Goal: Find specific page/section: Find specific page/section

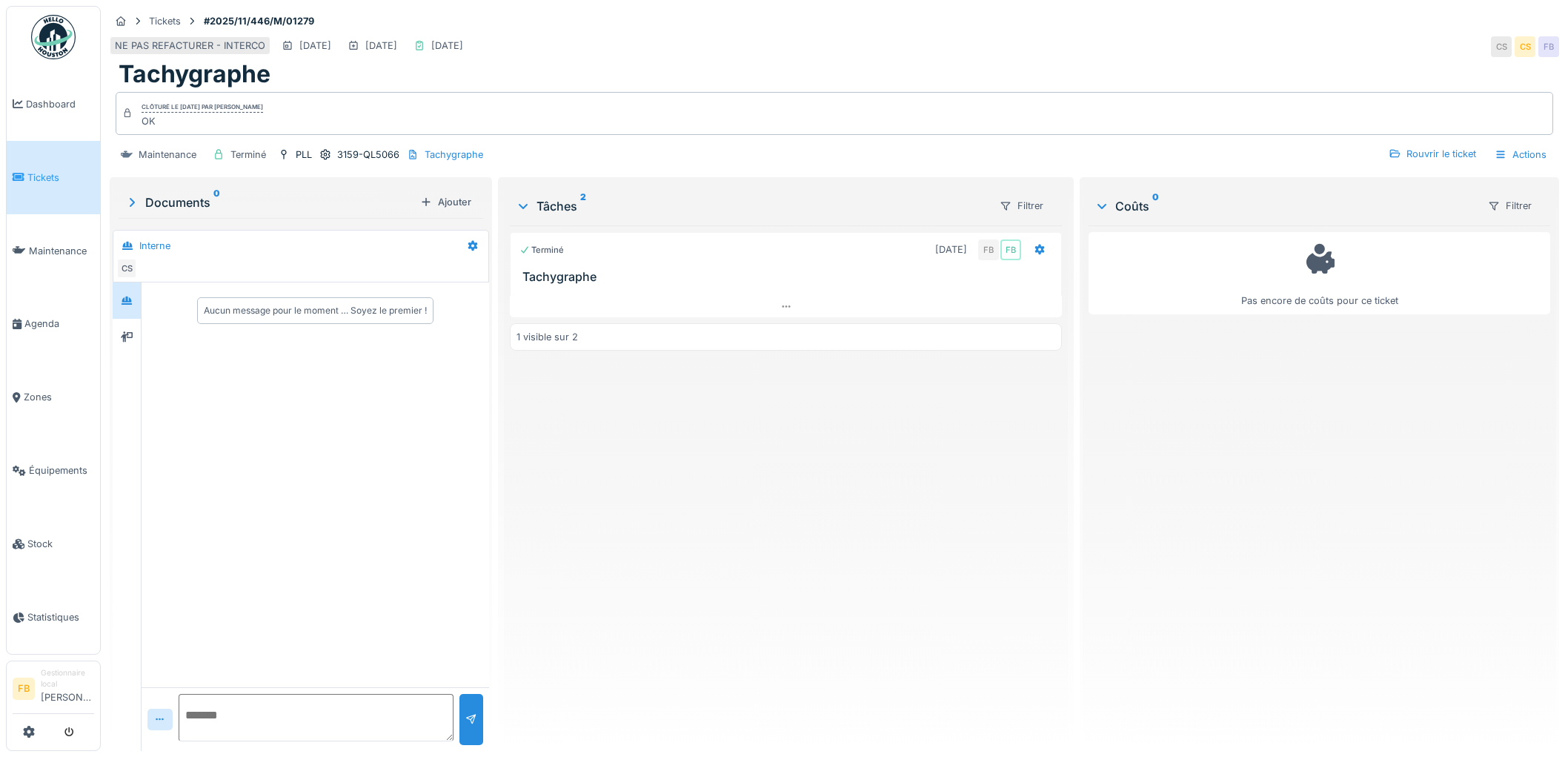
scroll to position [12, 0]
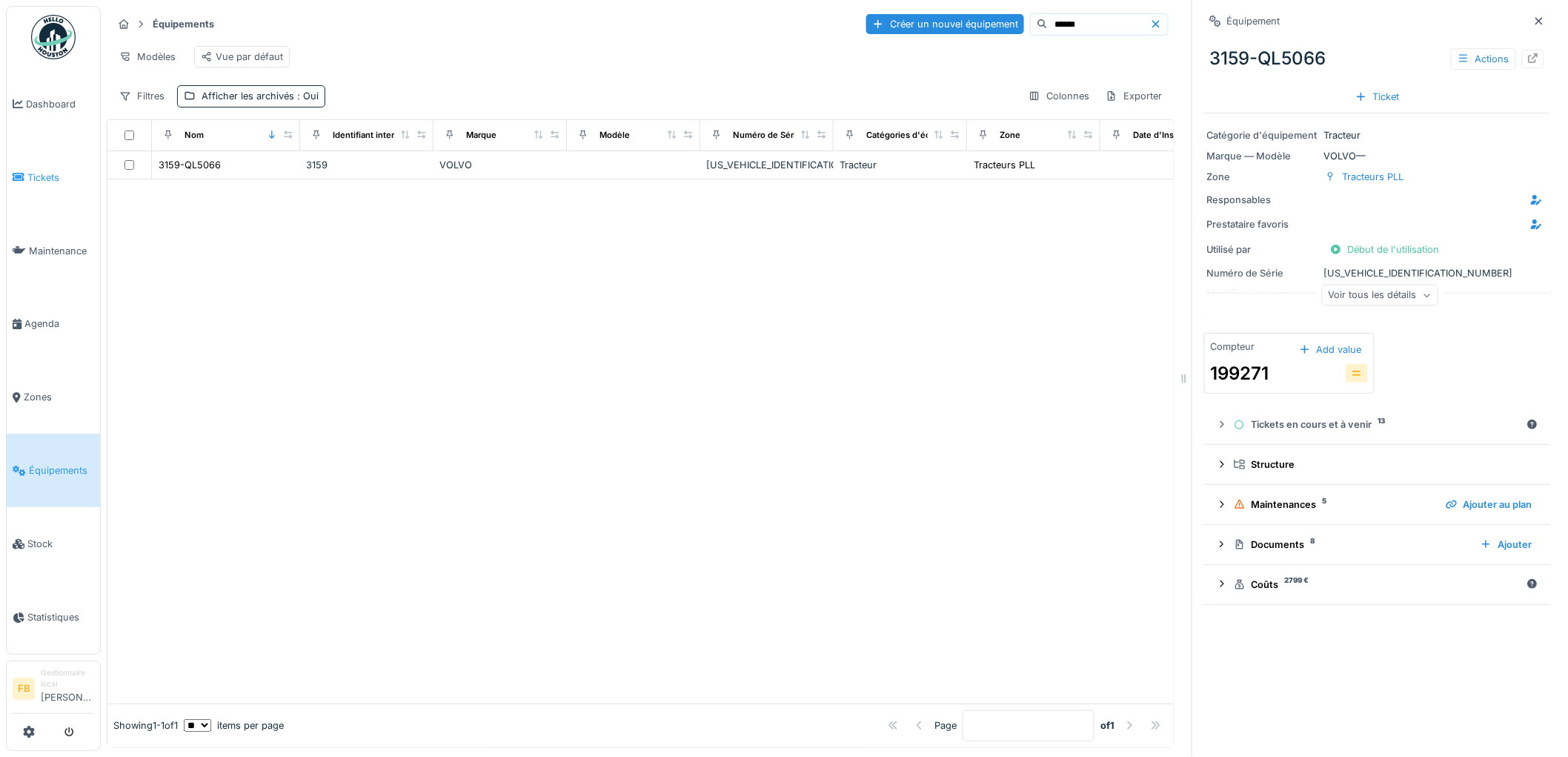
click at [38, 179] on span "Tickets" at bounding box center [61, 178] width 67 height 14
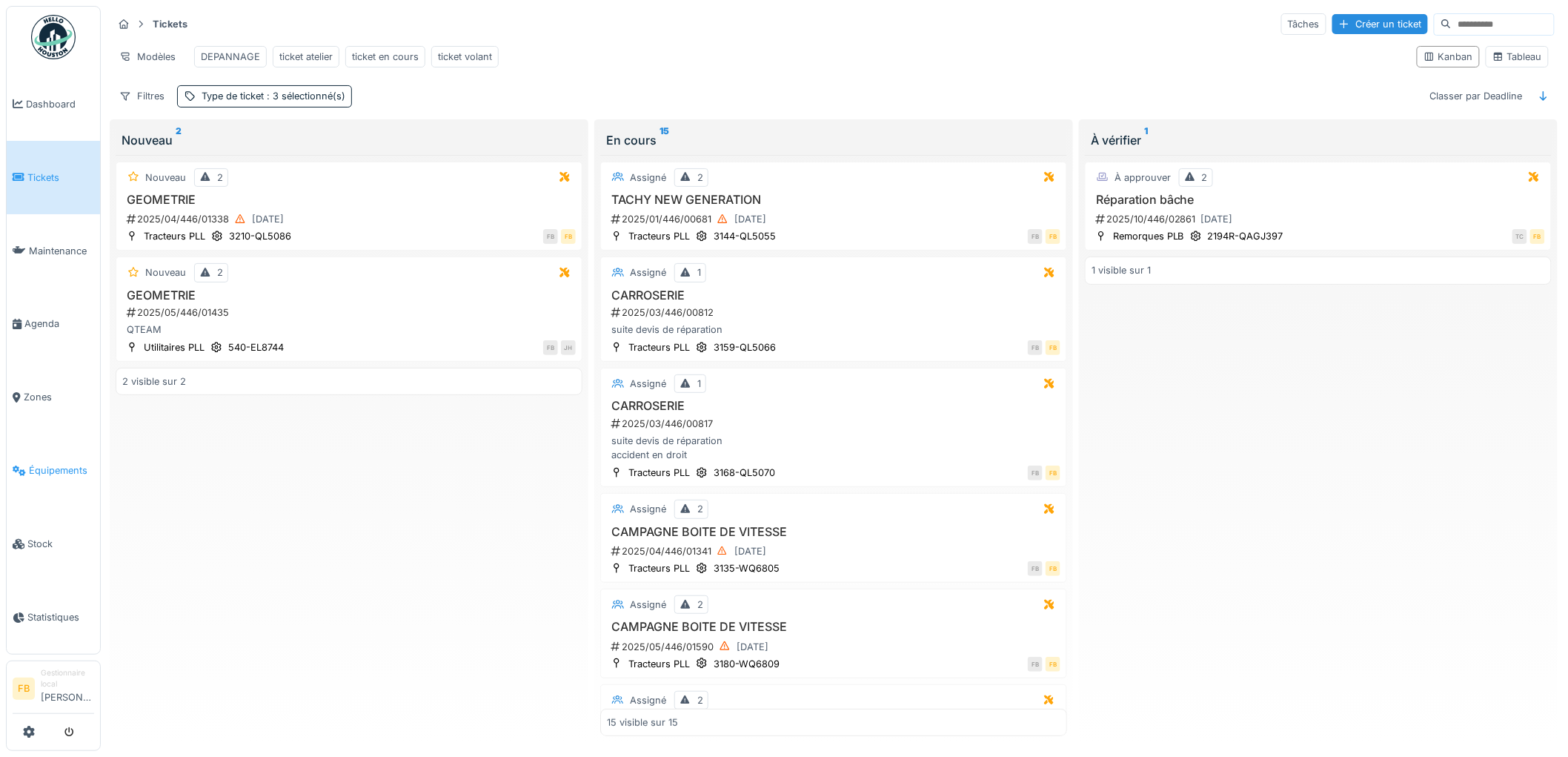
click at [65, 463] on span "Équipements" at bounding box center [62, 470] width 65 height 14
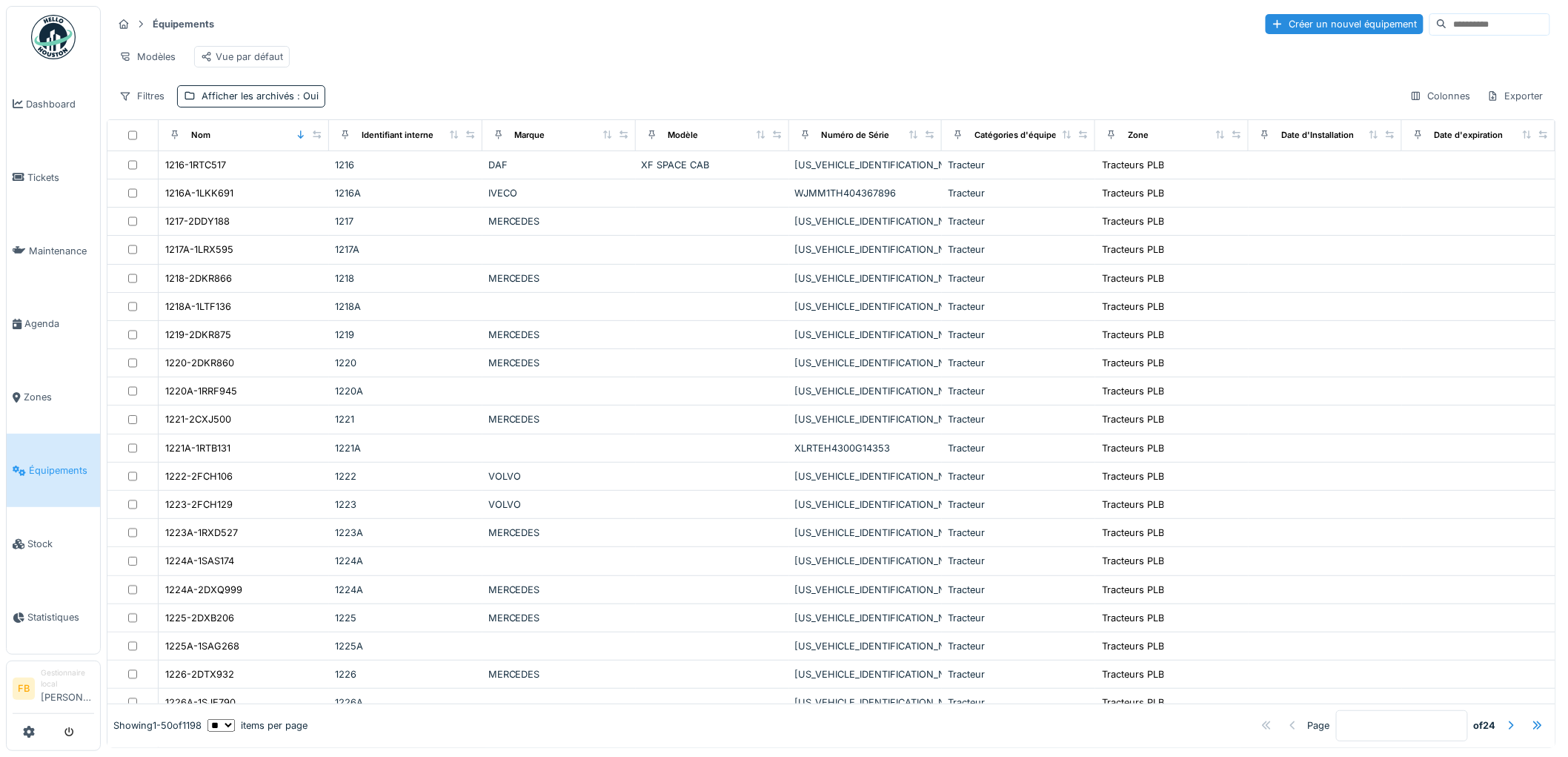
click at [1447, 27] on input at bounding box center [1499, 24] width 103 height 21
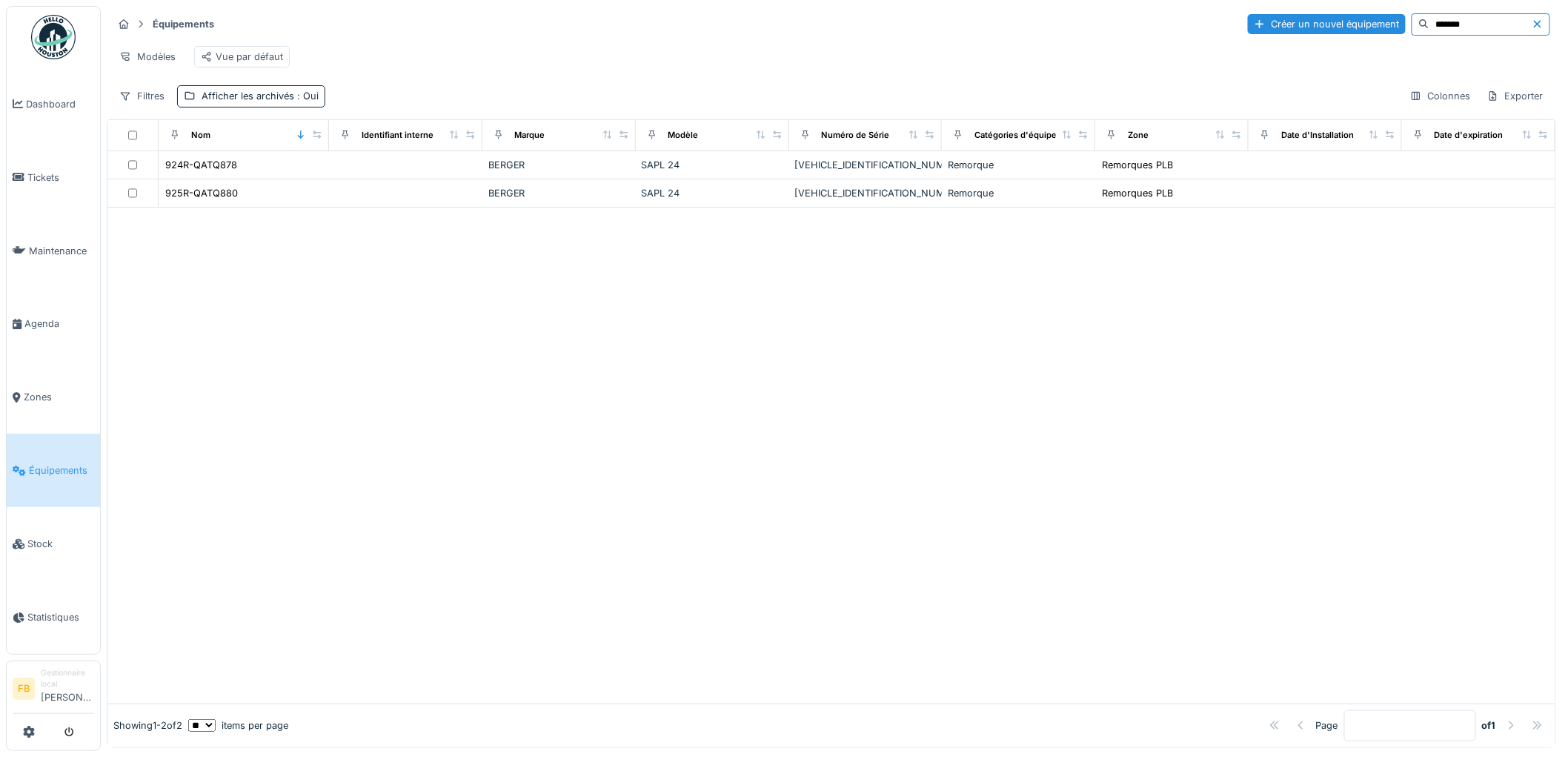
type input "*******"
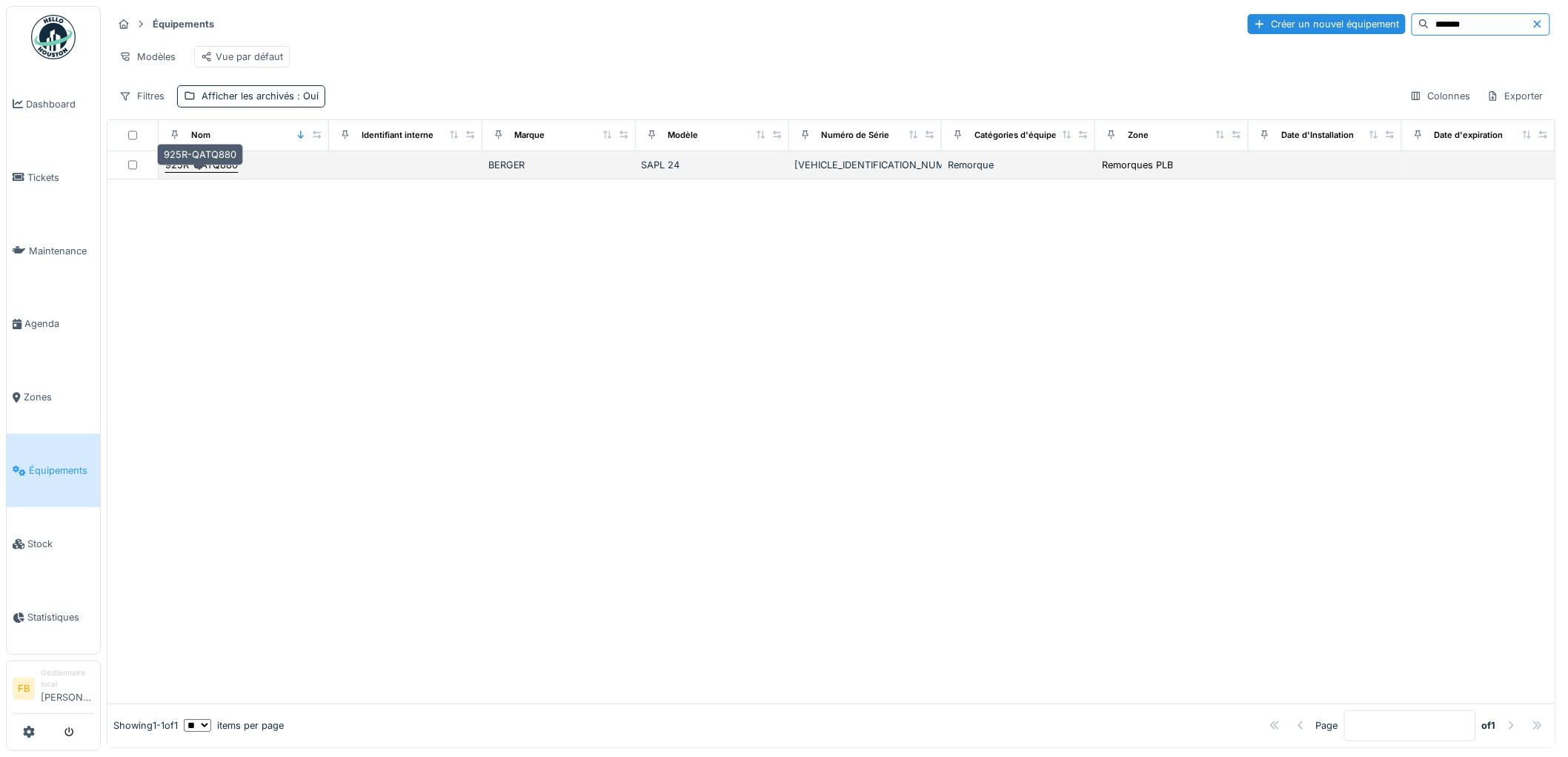
click at [189, 172] on div "925R-QATQ880" at bounding box center [201, 165] width 73 height 14
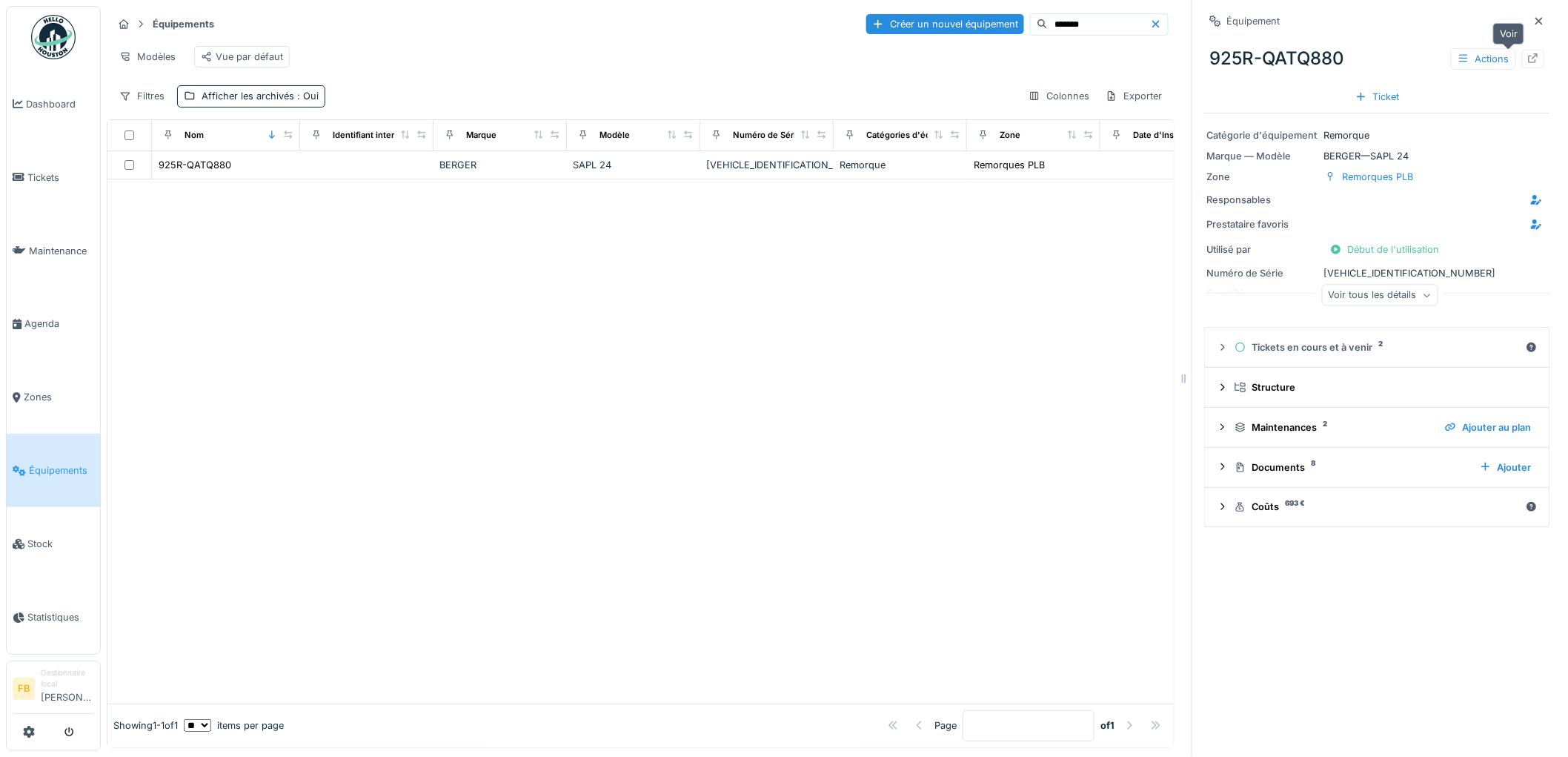
click at [1528, 57] on icon at bounding box center [1533, 58] width 12 height 9
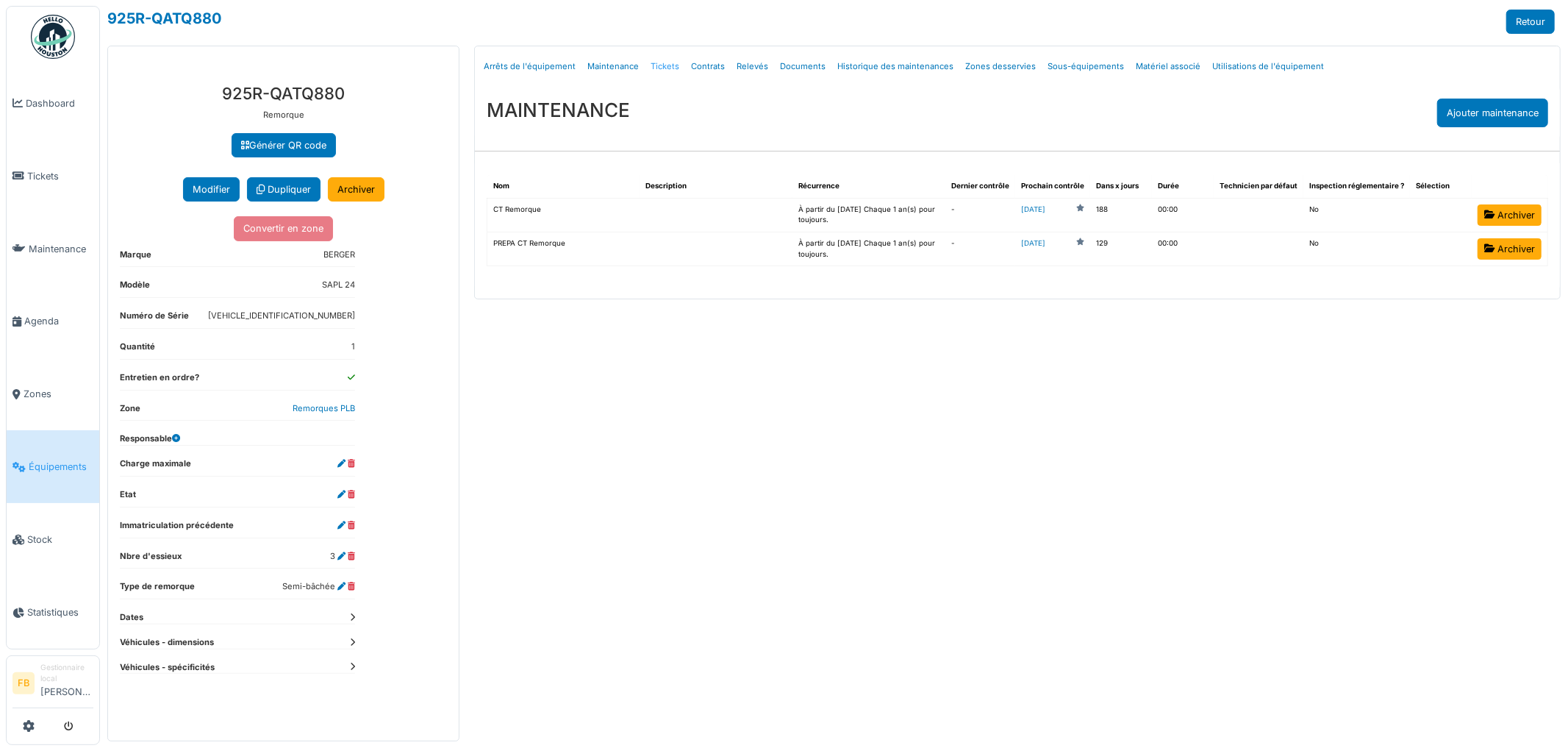
click at [658, 63] on link "Tickets" at bounding box center [665, 67] width 41 height 34
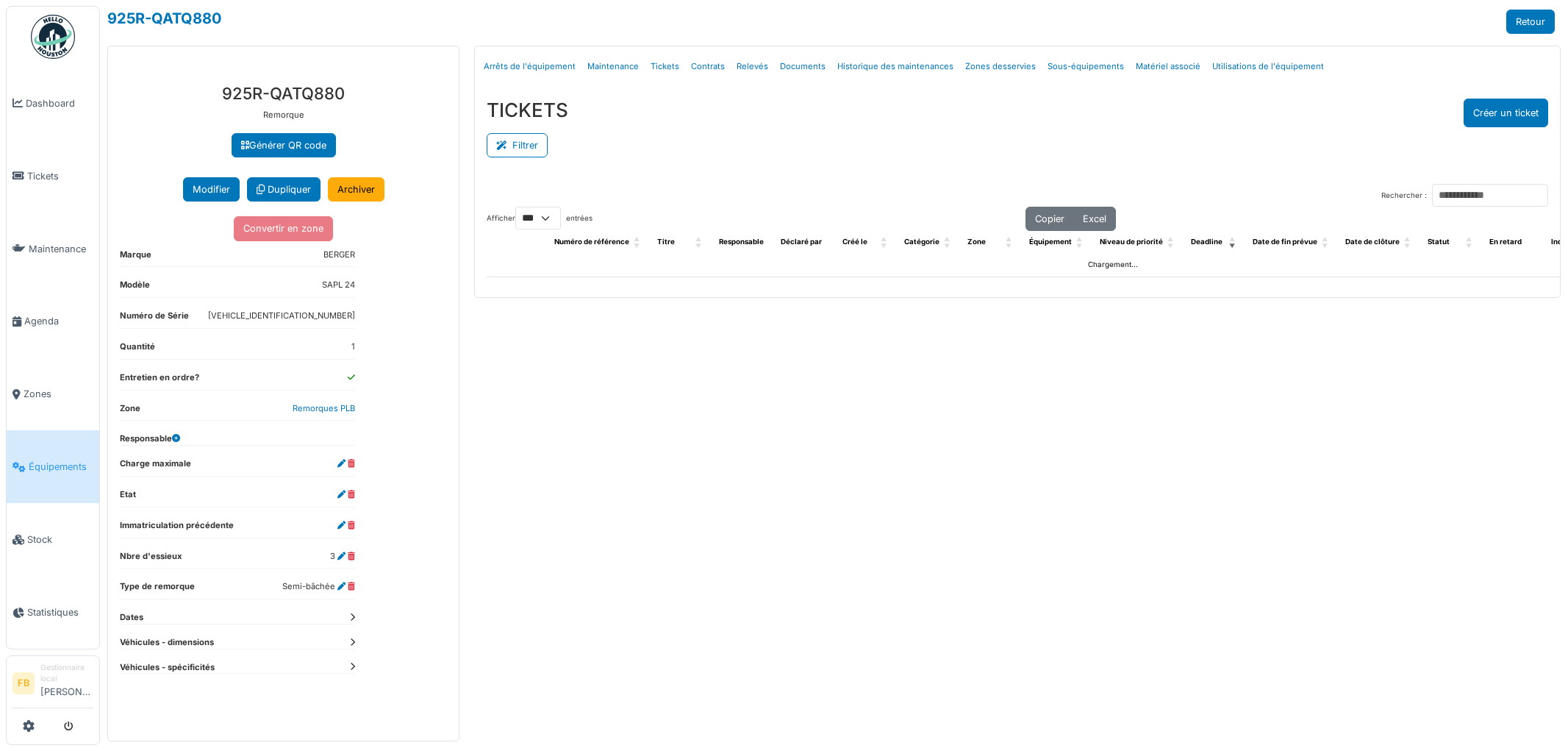
select select "***"
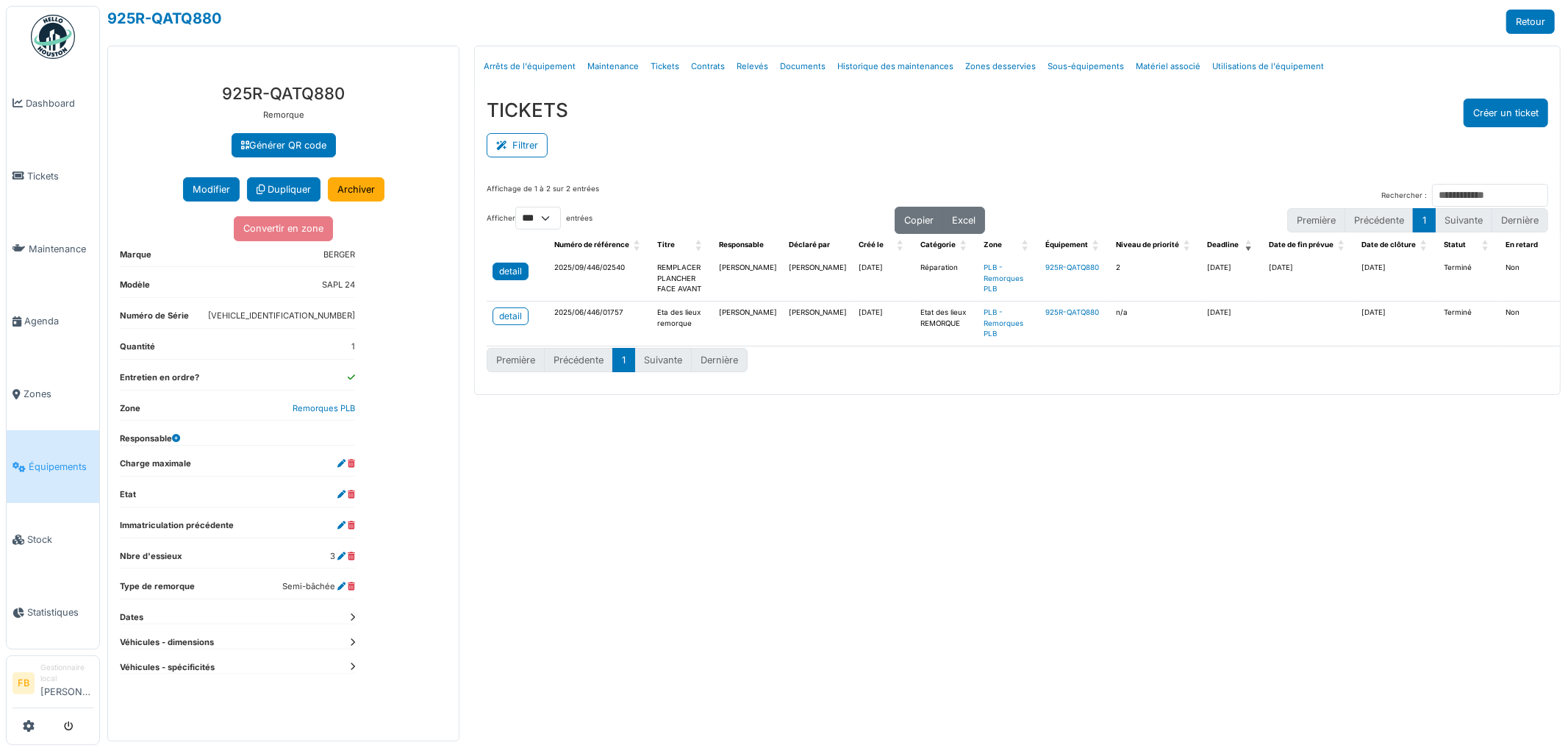
click at [520, 271] on div "detail" at bounding box center [510, 271] width 23 height 13
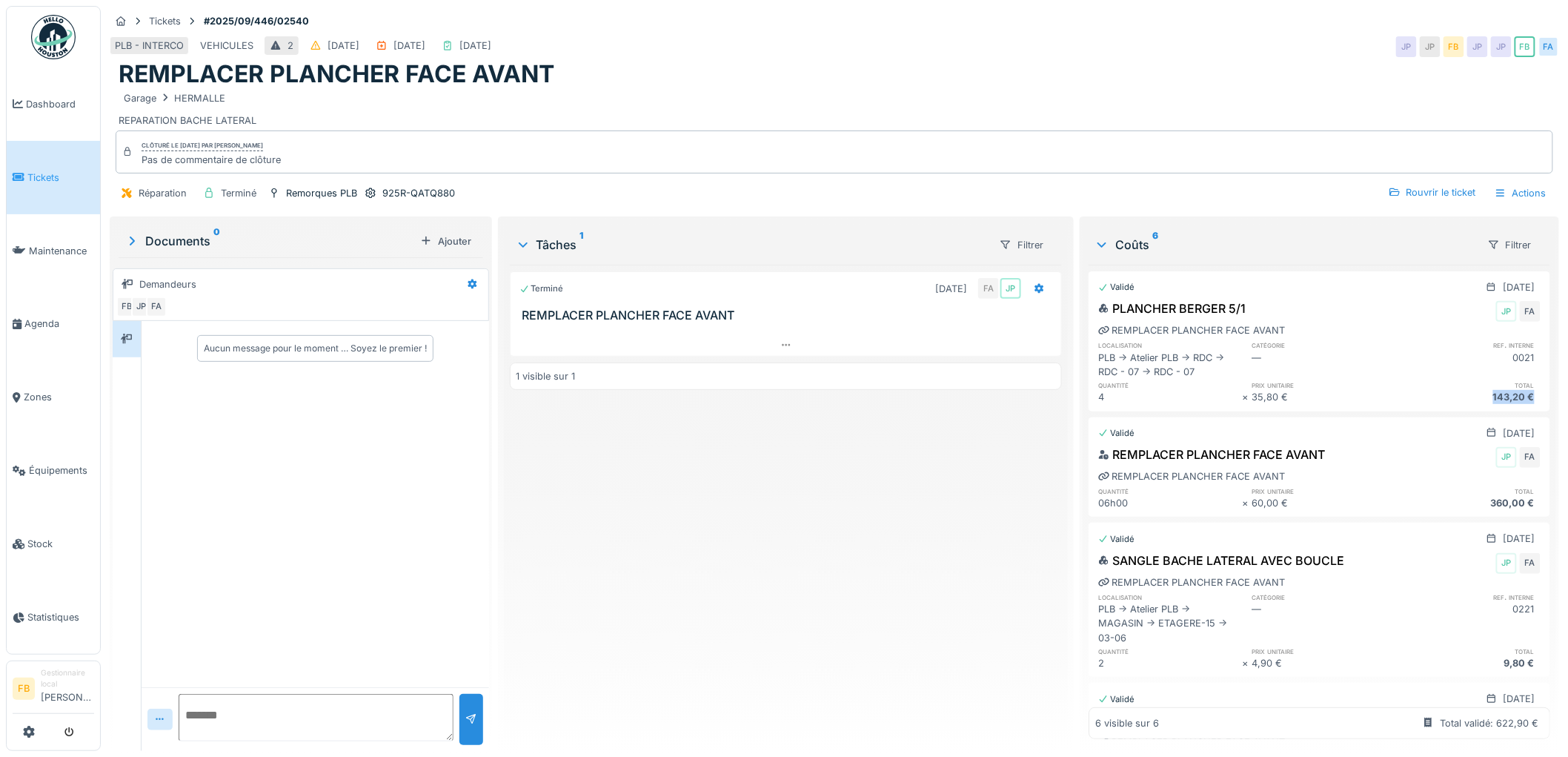
drag, startPoint x: 1497, startPoint y: 395, endPoint x: 1458, endPoint y: 397, distance: 39.1
click at [1458, 397] on div "143,20 €" at bounding box center [1469, 397] width 144 height 14
click at [1495, 397] on div "143,20 €" at bounding box center [1469, 397] width 144 height 14
drag, startPoint x: 1495, startPoint y: 398, endPoint x: 1463, endPoint y: 400, distance: 32.1
click at [1463, 400] on div "143,20 €" at bounding box center [1469, 397] width 144 height 14
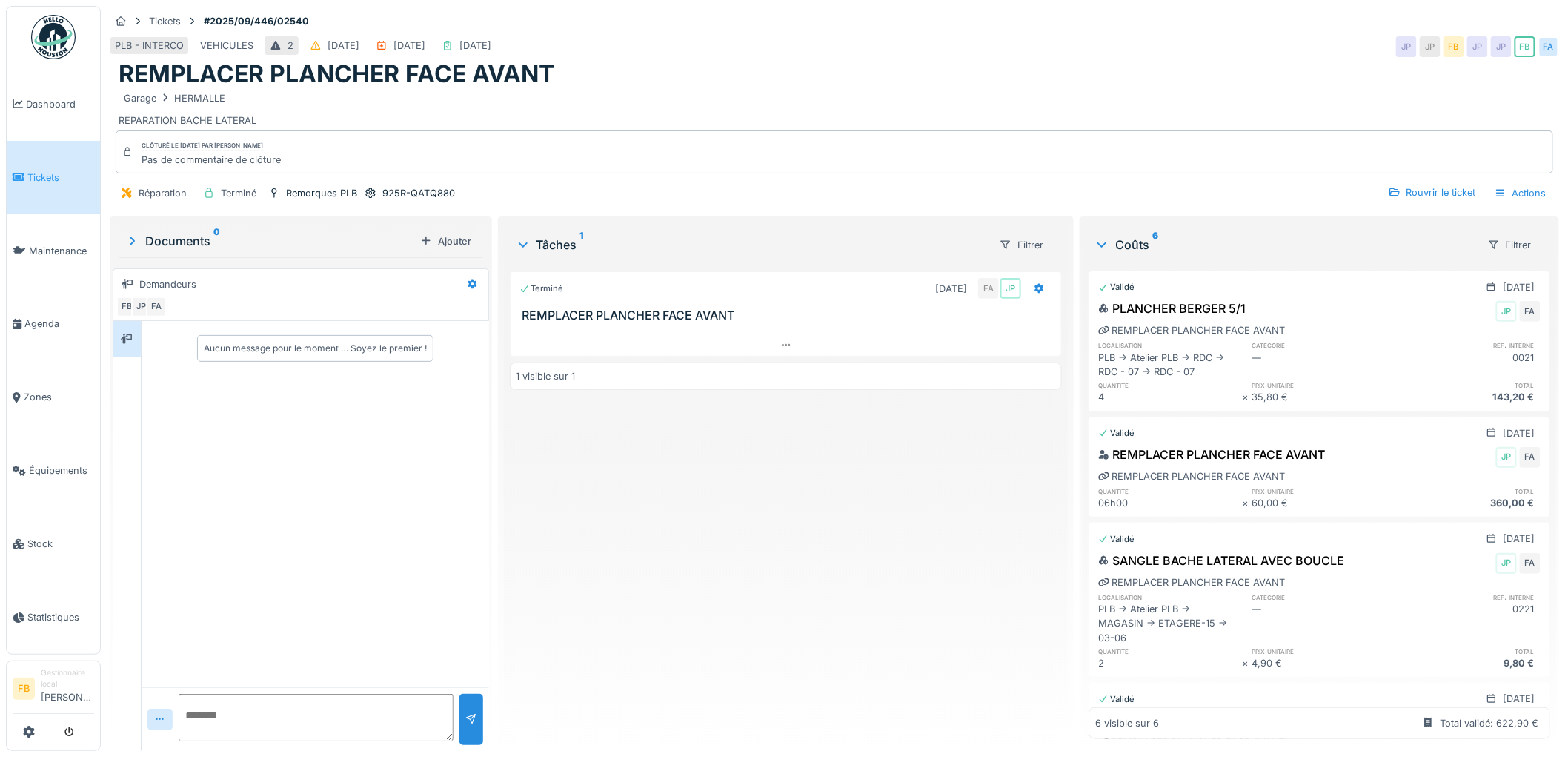
click at [1502, 399] on div "143,20 €" at bounding box center [1469, 397] width 144 height 14
drag, startPoint x: 1506, startPoint y: 397, endPoint x: 1450, endPoint y: 398, distance: 56.0
click at [1450, 398] on div "PLANCHER BERGER 5/1 JP FA REMPLACER PLANCHER FACE AVANT localisation catégorie …" at bounding box center [1319, 352] width 462 height 111
drag, startPoint x: 67, startPoint y: 182, endPoint x: 88, endPoint y: 171, distance: 23.7
click at [67, 182] on link "Tickets" at bounding box center [53, 177] width 93 height 73
